Goal: Information Seeking & Learning: Learn about a topic

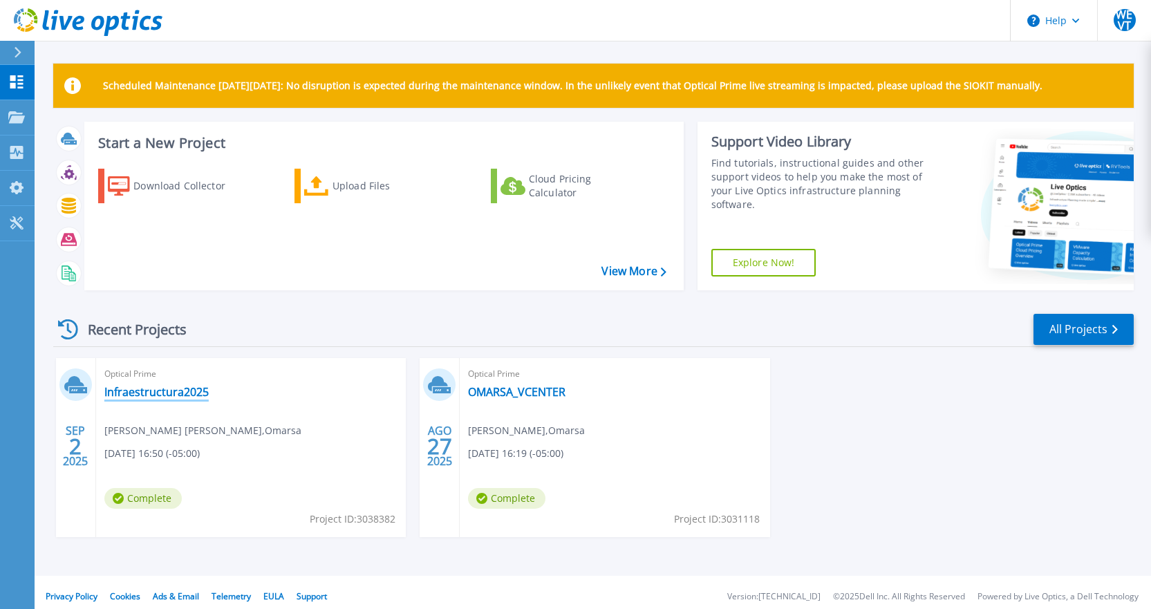
click at [142, 395] on link "Infraestructura2025" at bounding box center [156, 392] width 104 height 14
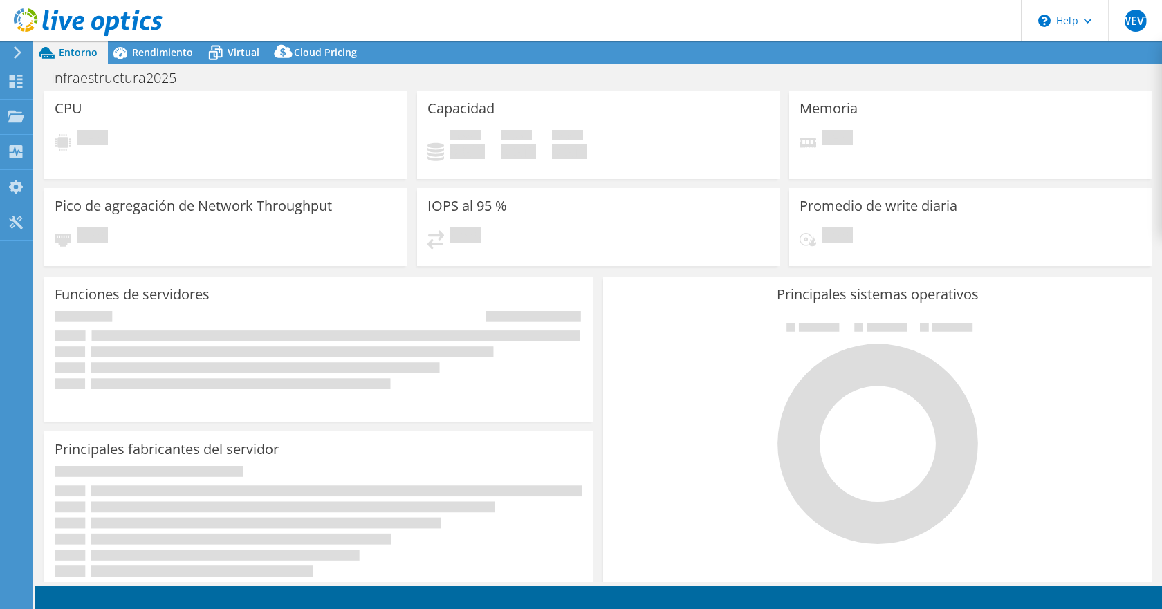
select select "SouthAmerica"
select select "USD"
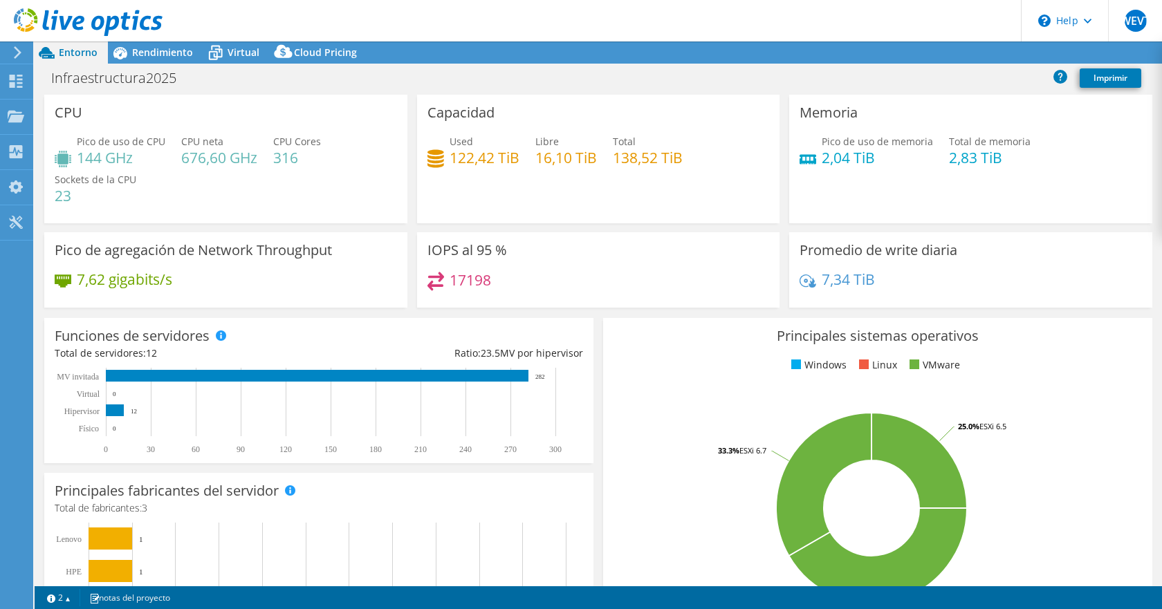
click at [827, 118] on h3 "Memoria" at bounding box center [828, 112] width 58 height 15
click at [840, 124] on div "Memoria Pico de uso de memoria 2,04 TiB Total de memoria 2,83 TiB" at bounding box center [970, 159] width 363 height 129
click at [171, 51] on span "Rendimiento" at bounding box center [162, 52] width 61 height 13
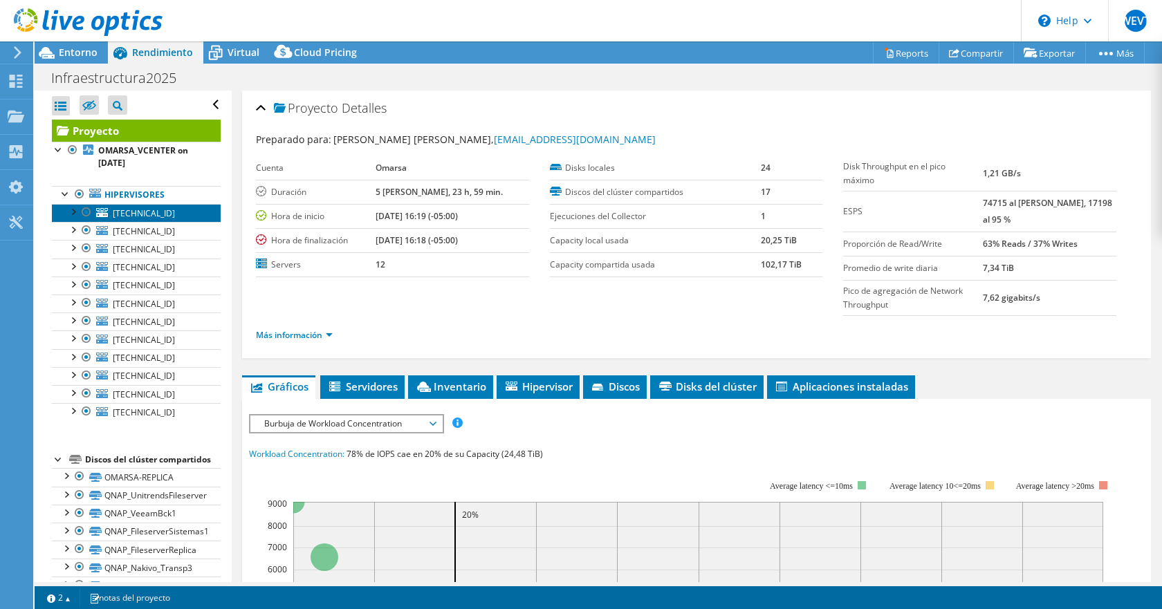
click at [128, 214] on span "172.25.100.174" at bounding box center [144, 213] width 62 height 12
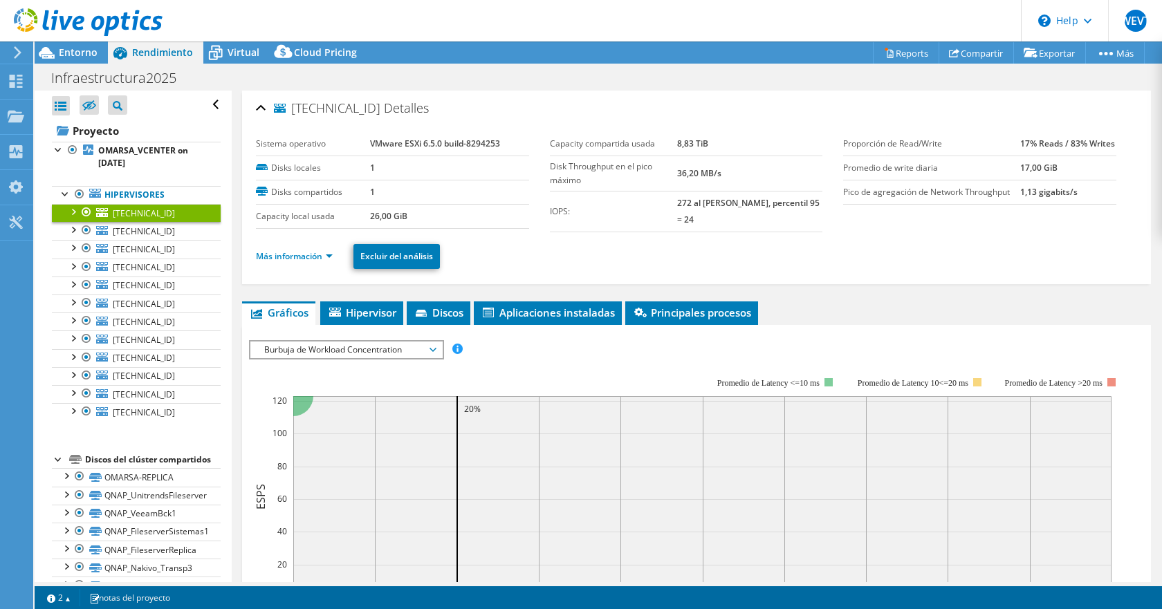
scroll to position [69, 0]
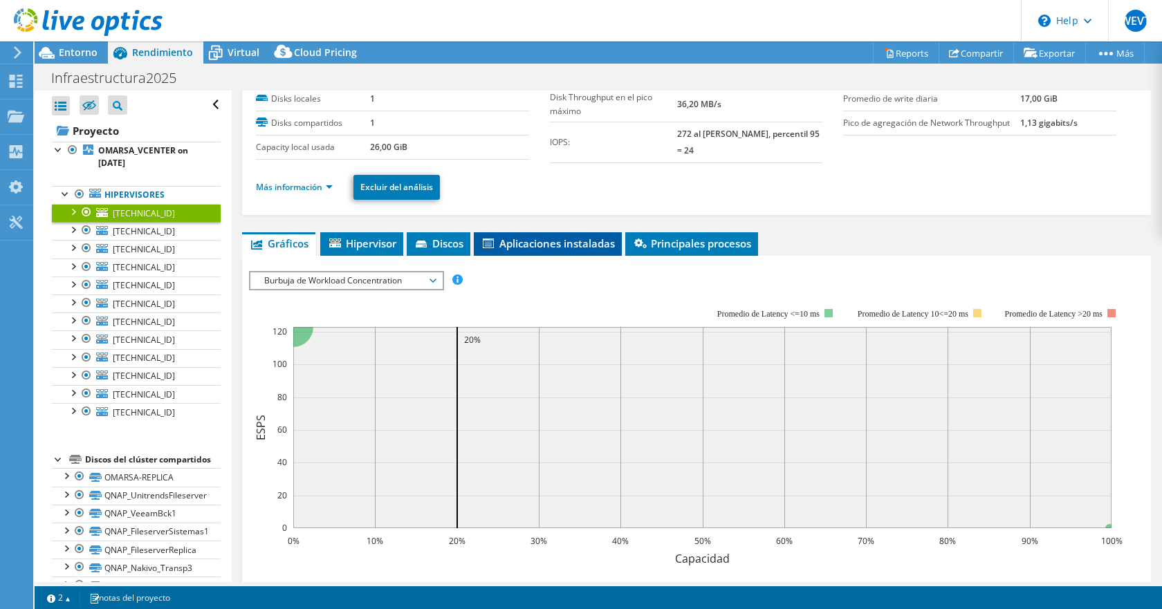
click at [562, 234] on li "Aplicaciones instaladas" at bounding box center [548, 244] width 148 height 24
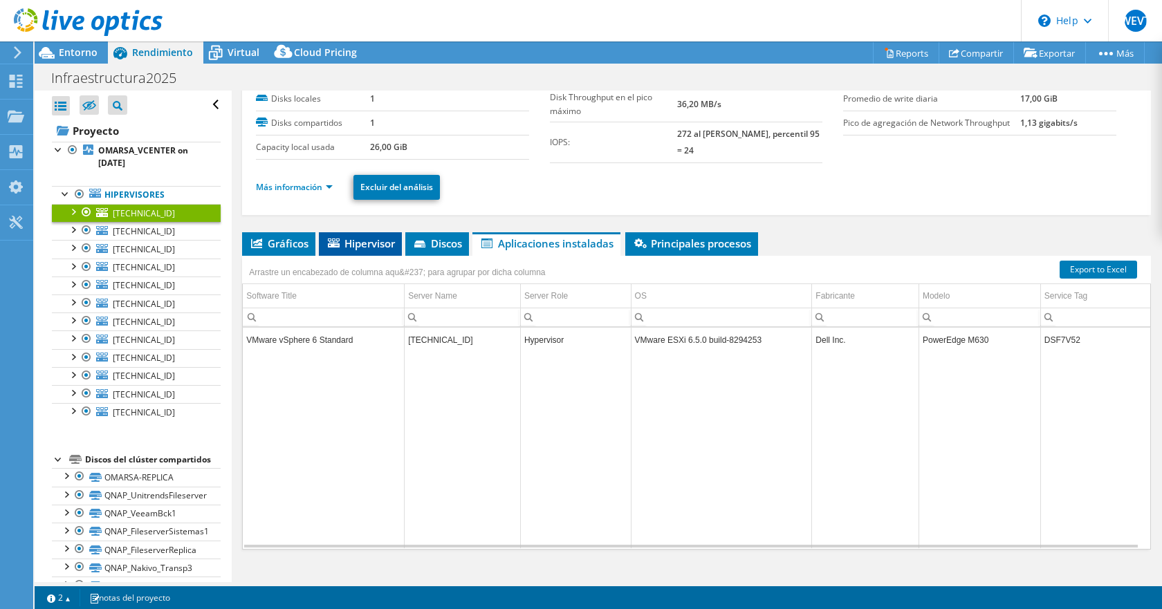
click at [378, 243] on span "Hipervisor" at bounding box center [360, 244] width 69 height 14
